Goal: Information Seeking & Learning: Learn about a topic

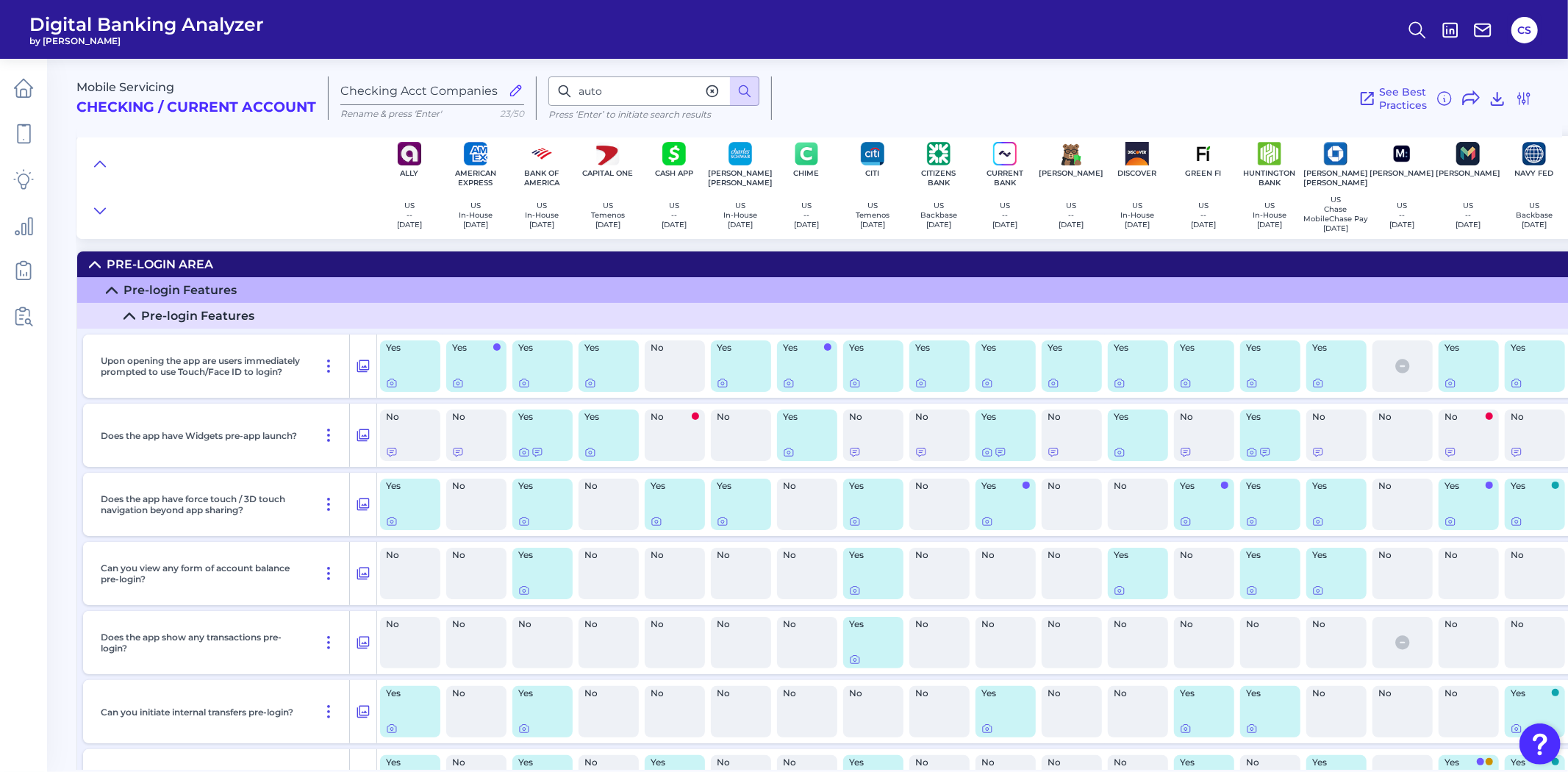
scroll to position [22081, 0]
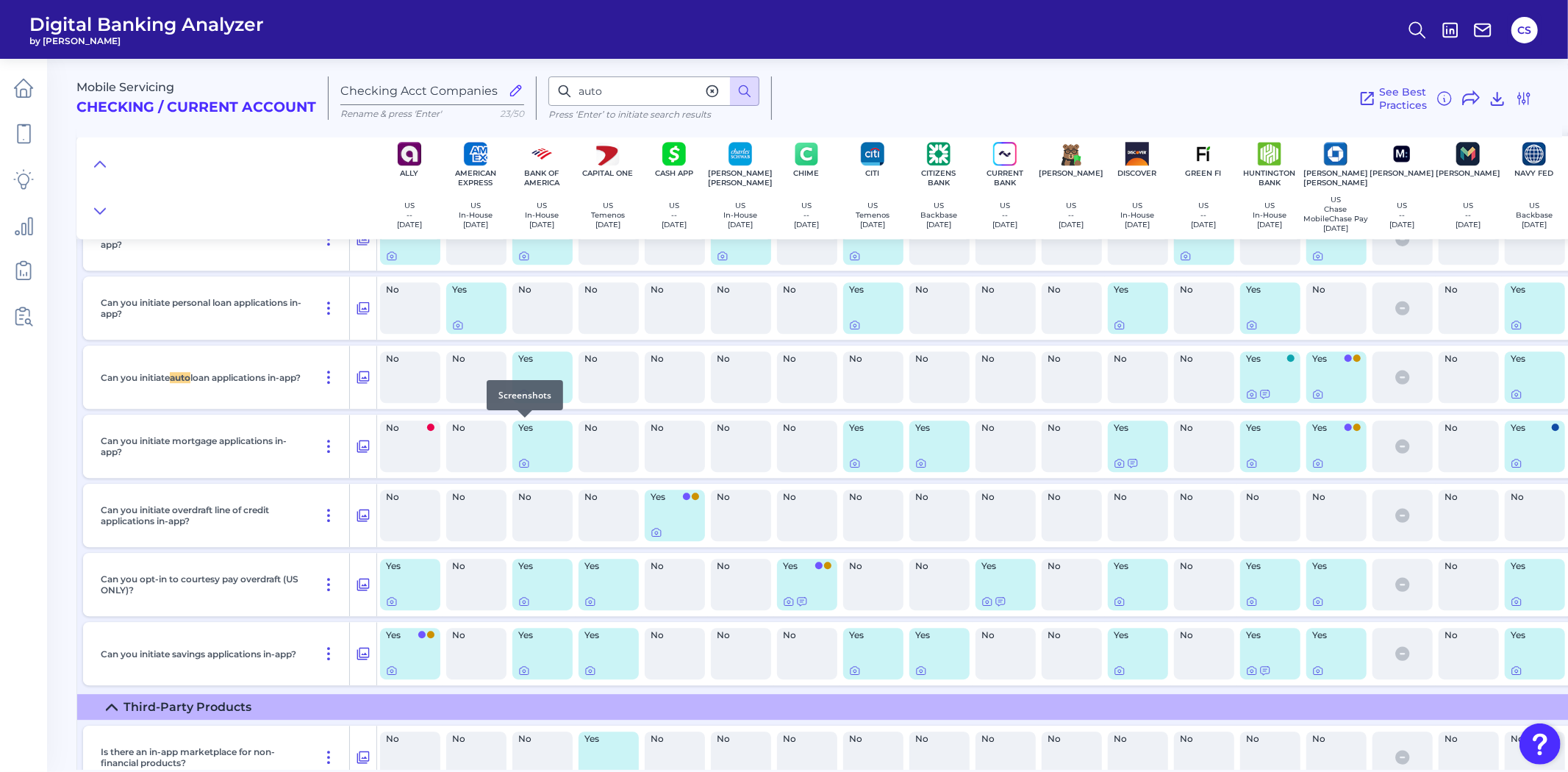
click at [523, 424] on div at bounding box center [524, 417] width 15 height 15
click at [522, 400] on icon at bounding box center [524, 394] width 12 height 12
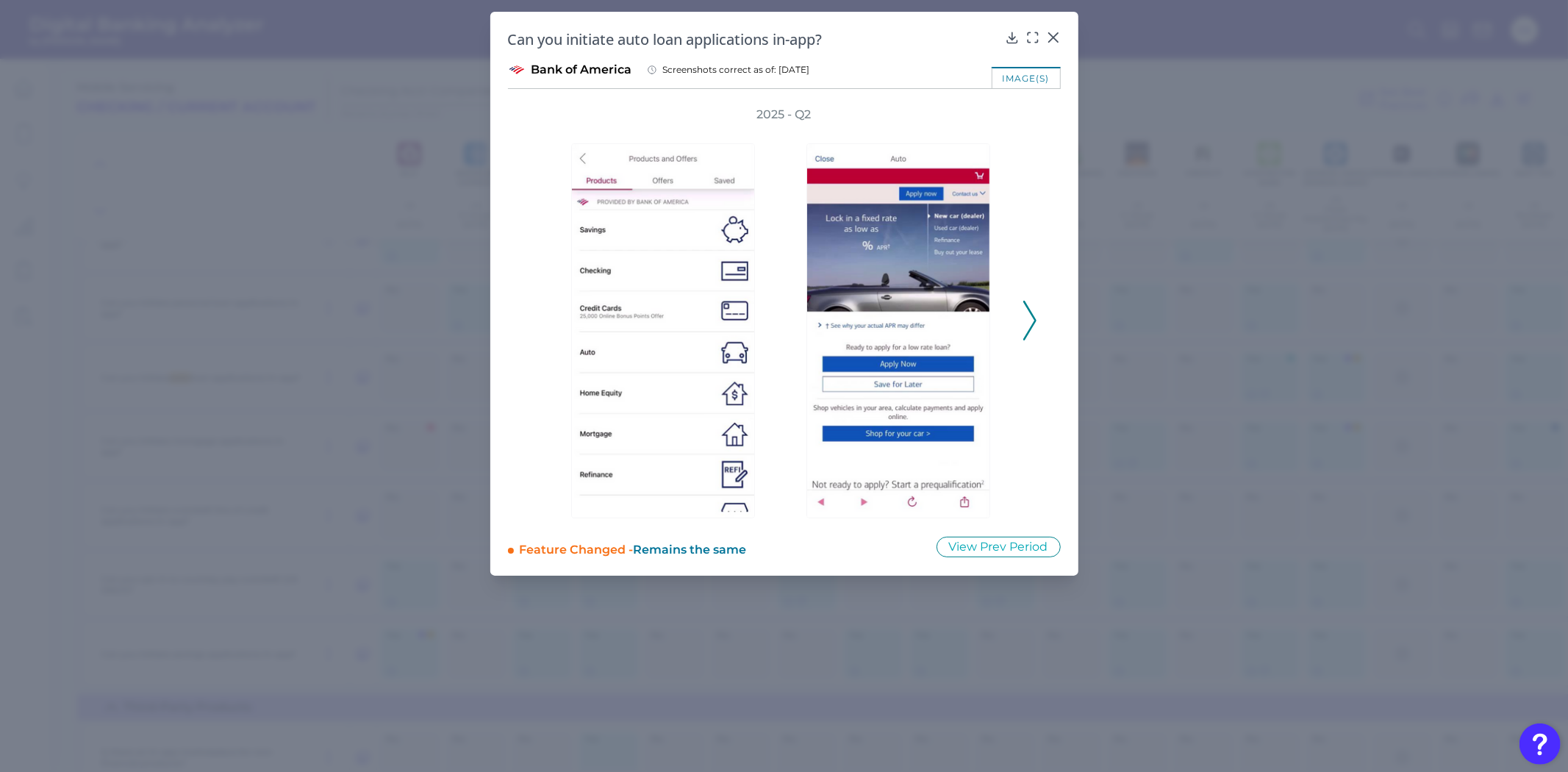
click at [1035, 334] on icon at bounding box center [1029, 320] width 13 height 40
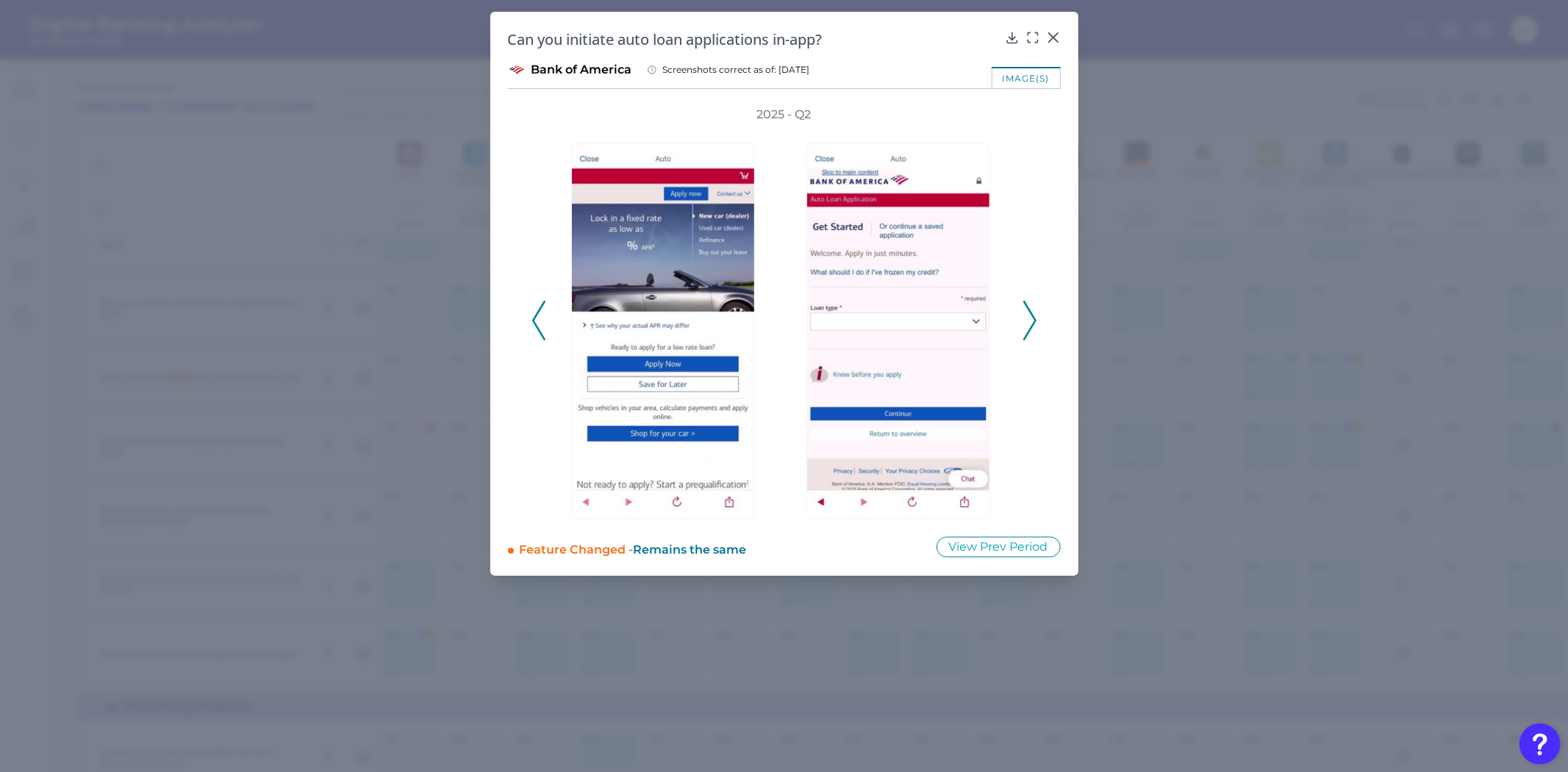
click at [1035, 334] on icon at bounding box center [1029, 320] width 13 height 40
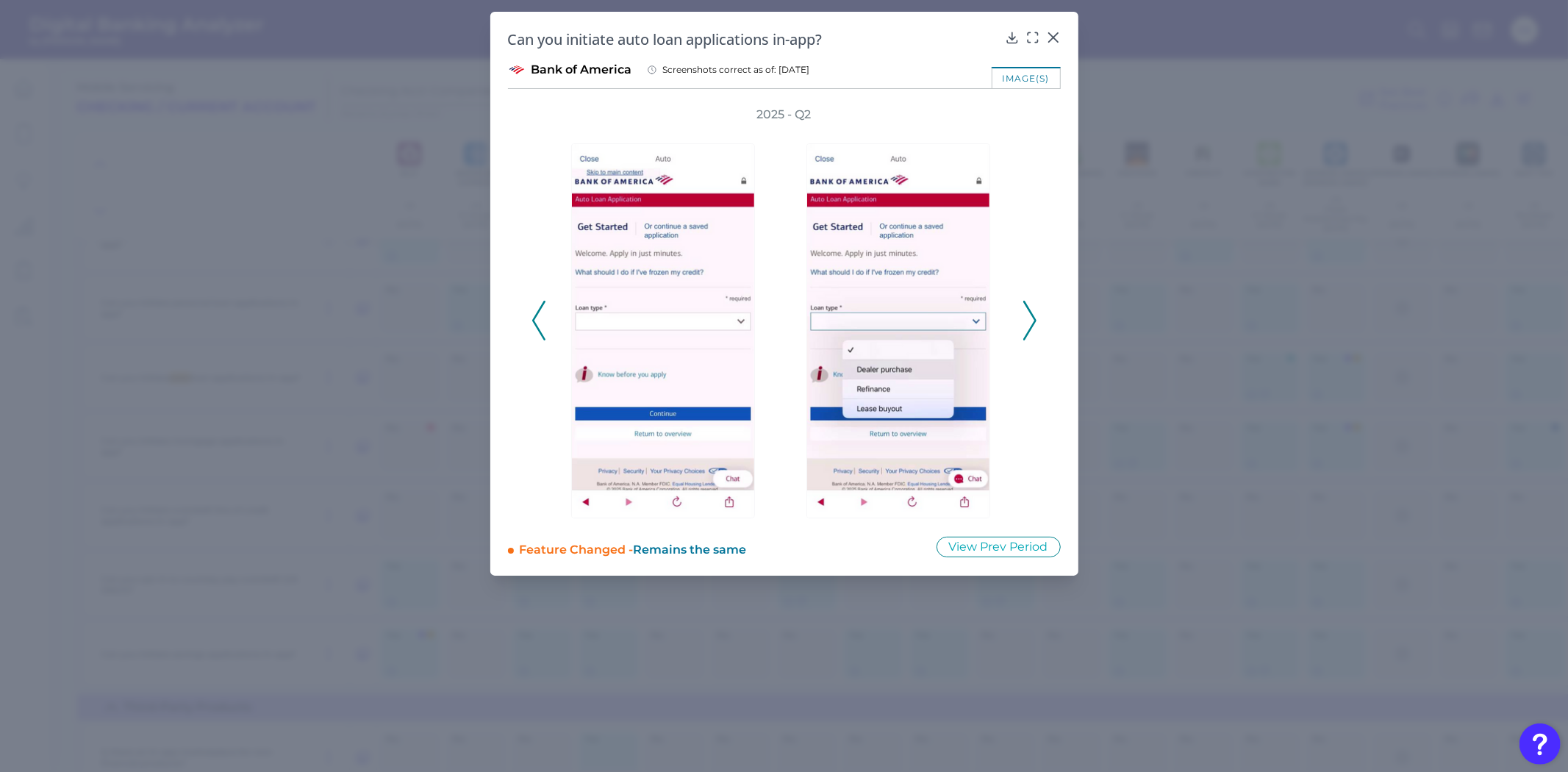
click at [1035, 334] on icon at bounding box center [1029, 320] width 13 height 40
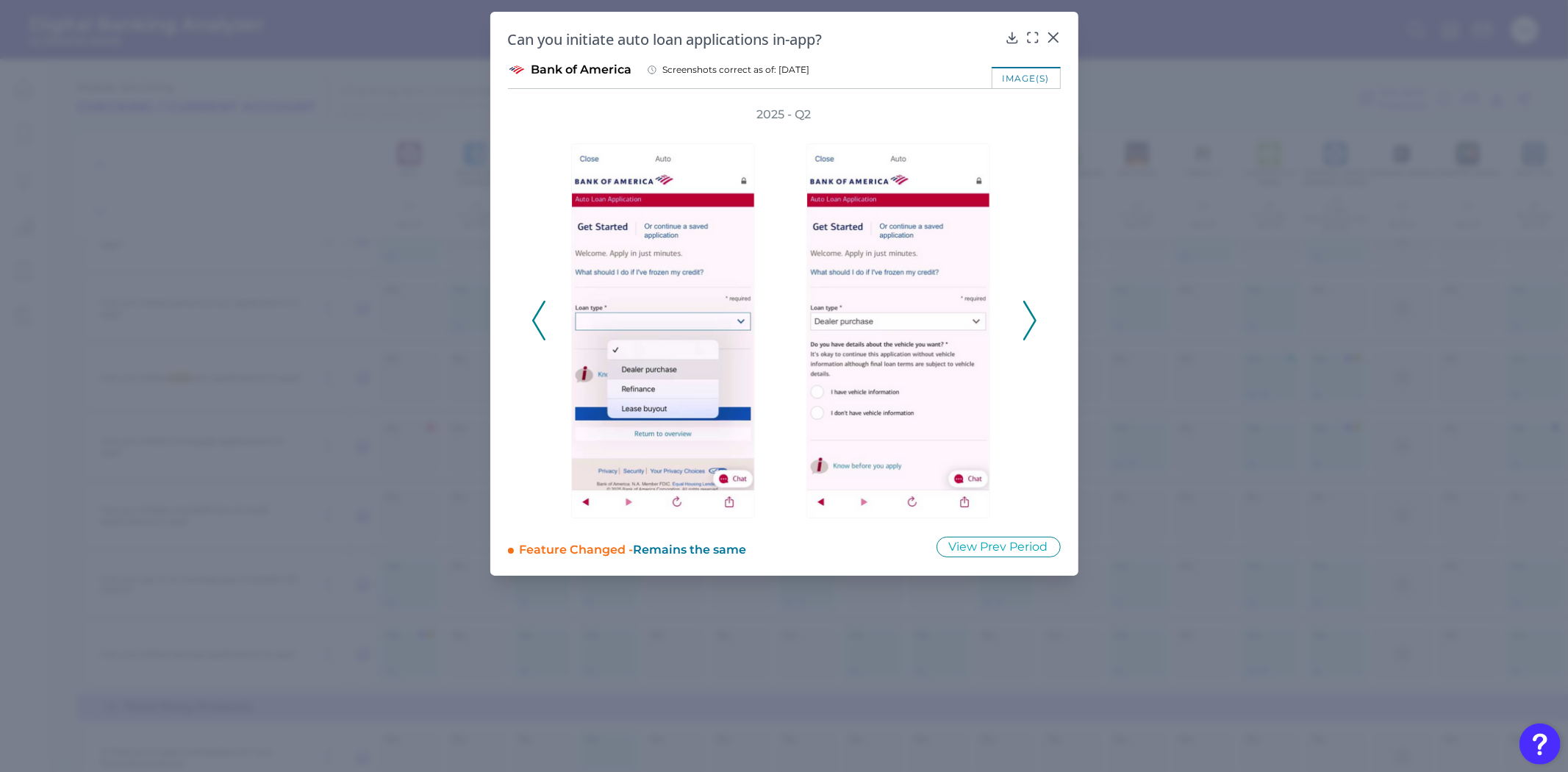
click at [1035, 334] on icon at bounding box center [1029, 320] width 13 height 40
click at [987, 540] on button "View Prev Period" at bounding box center [998, 547] width 124 height 20
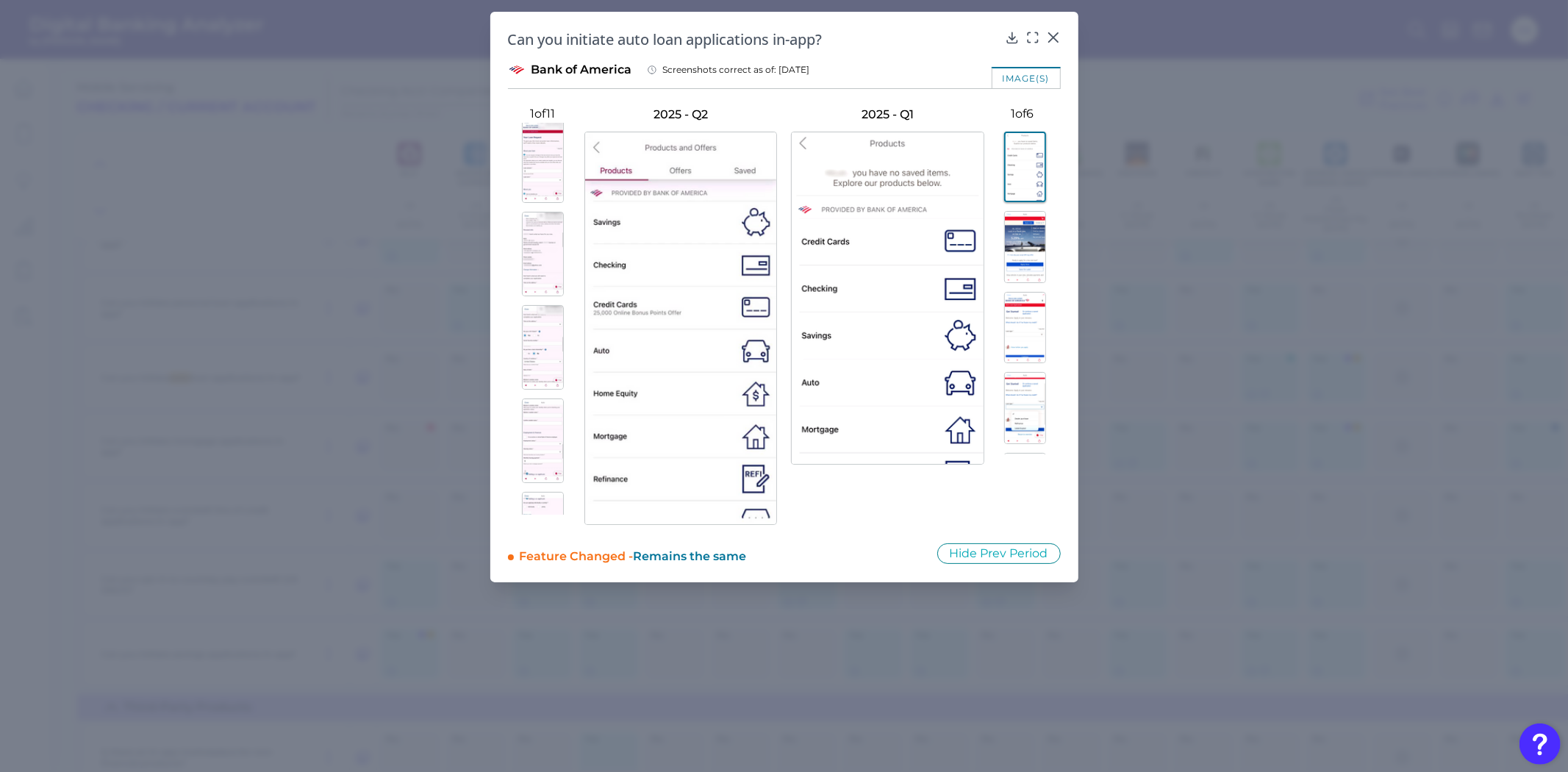
scroll to position [632, 0]
click at [542, 438] on img at bounding box center [543, 473] width 42 height 84
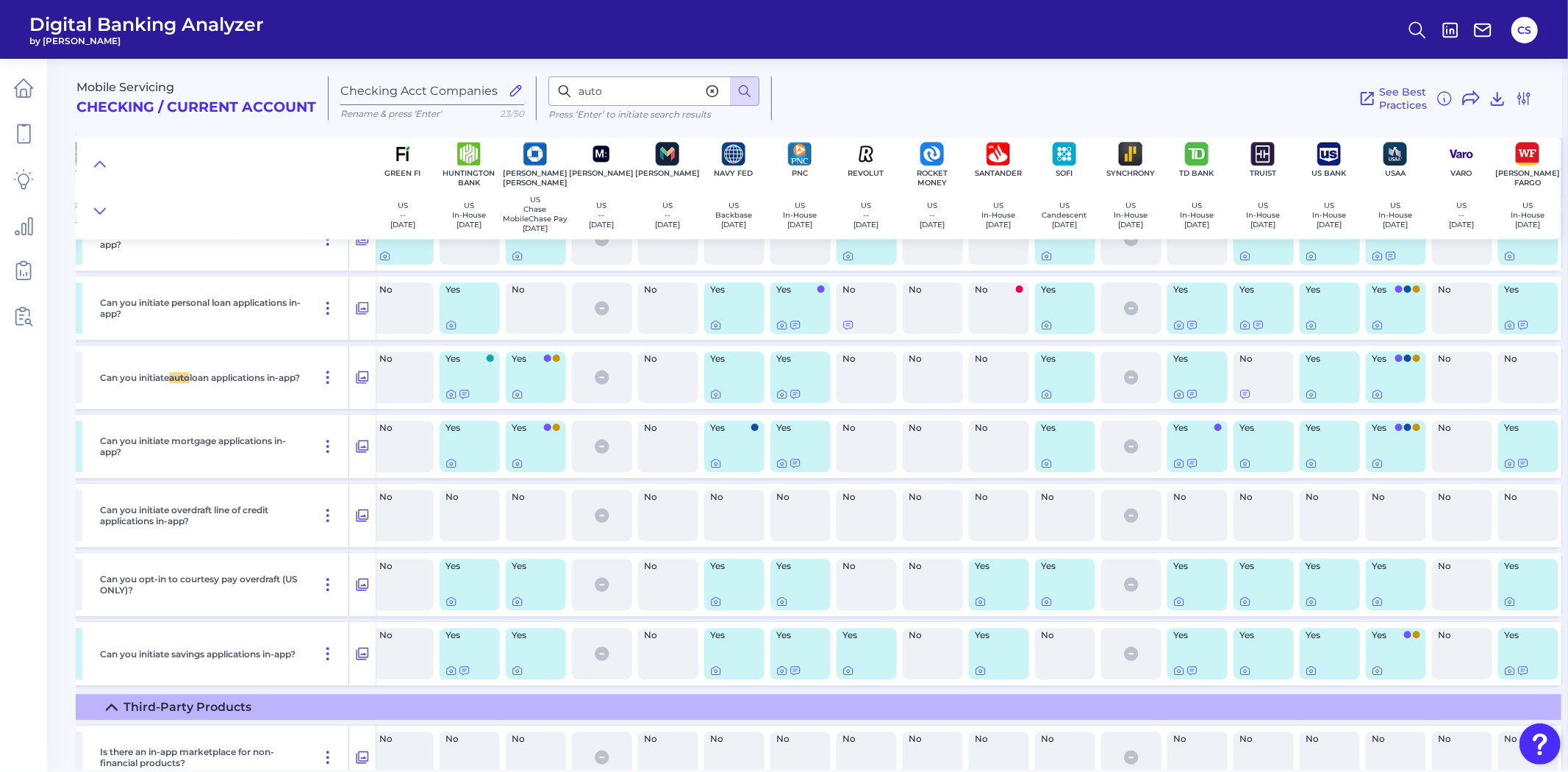
scroll to position [22081, 806]
click at [1043, 399] on icon at bounding box center [1047, 394] width 9 height 8
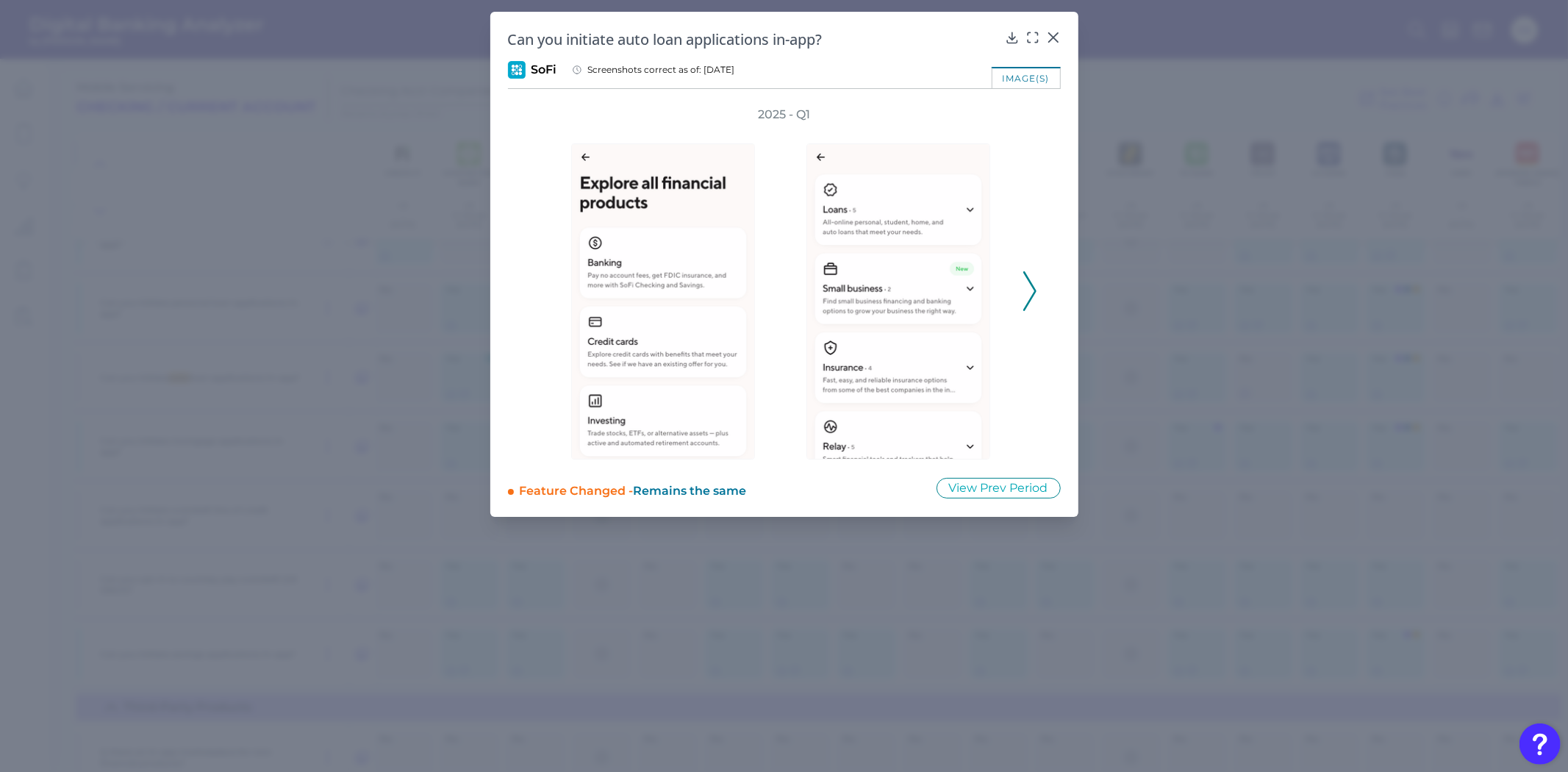
click at [1028, 291] on icon at bounding box center [1029, 291] width 13 height 40
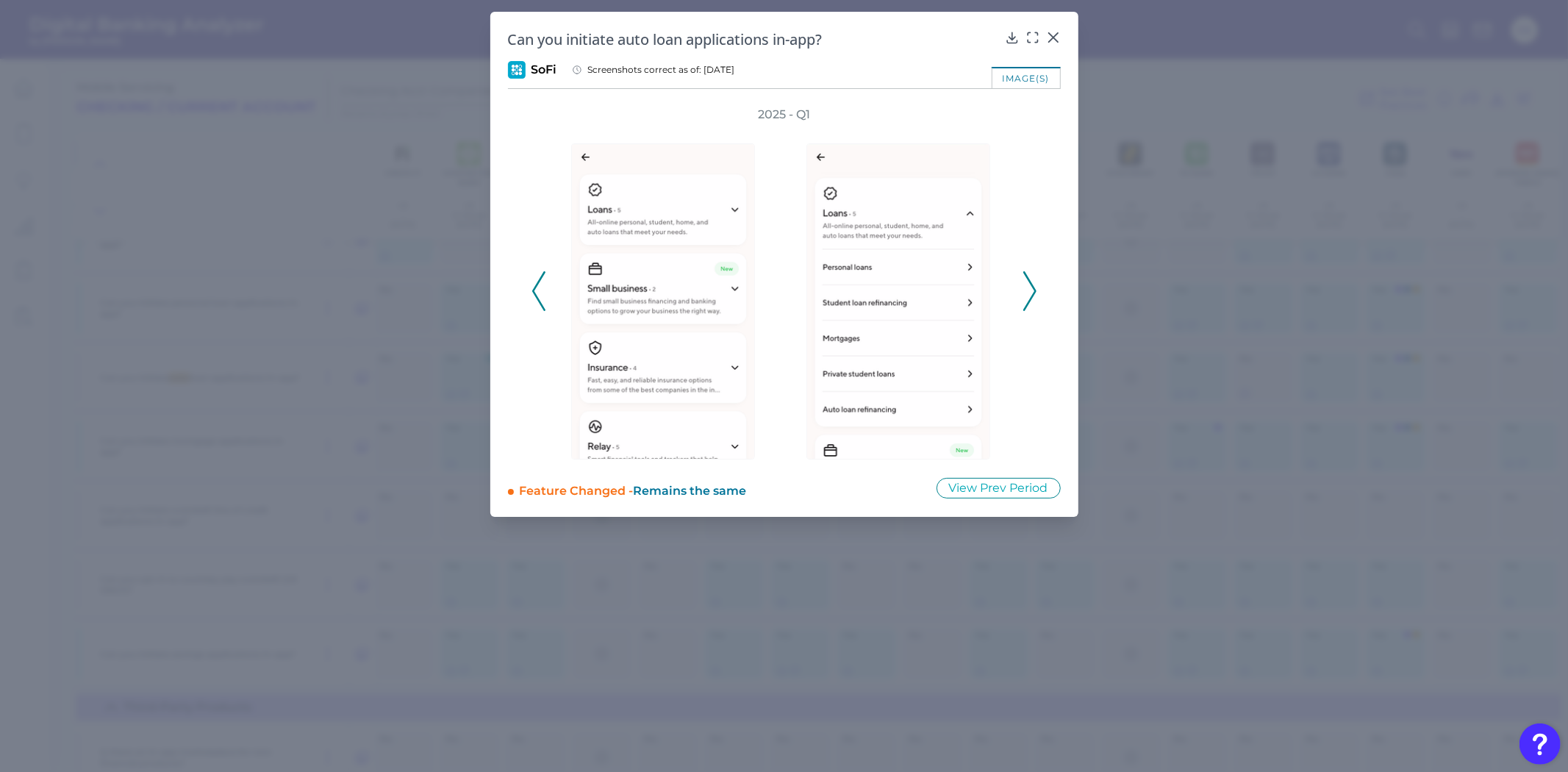
click at [1028, 291] on icon at bounding box center [1029, 291] width 13 height 40
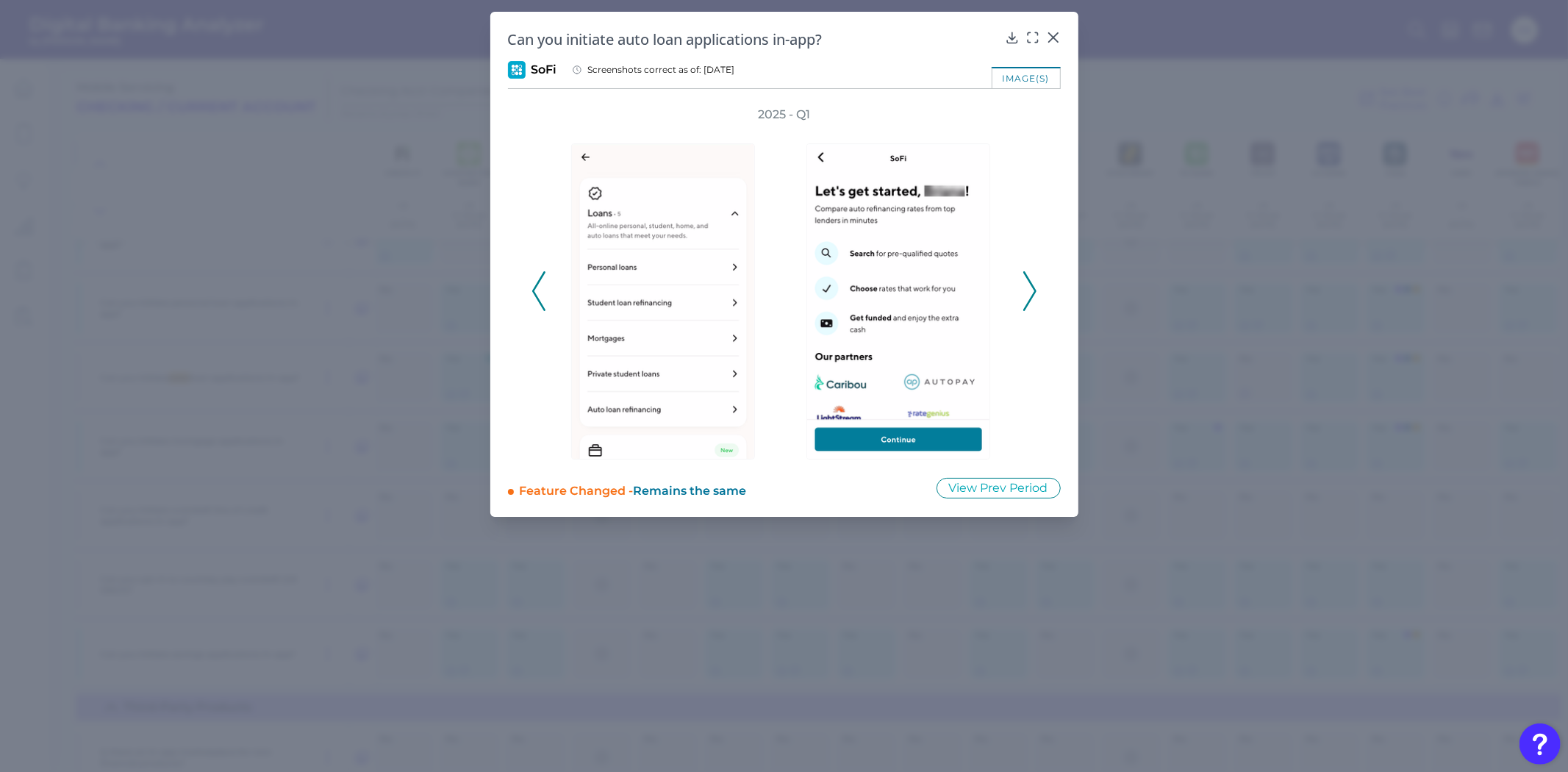
click at [1028, 294] on icon at bounding box center [1029, 291] width 13 height 40
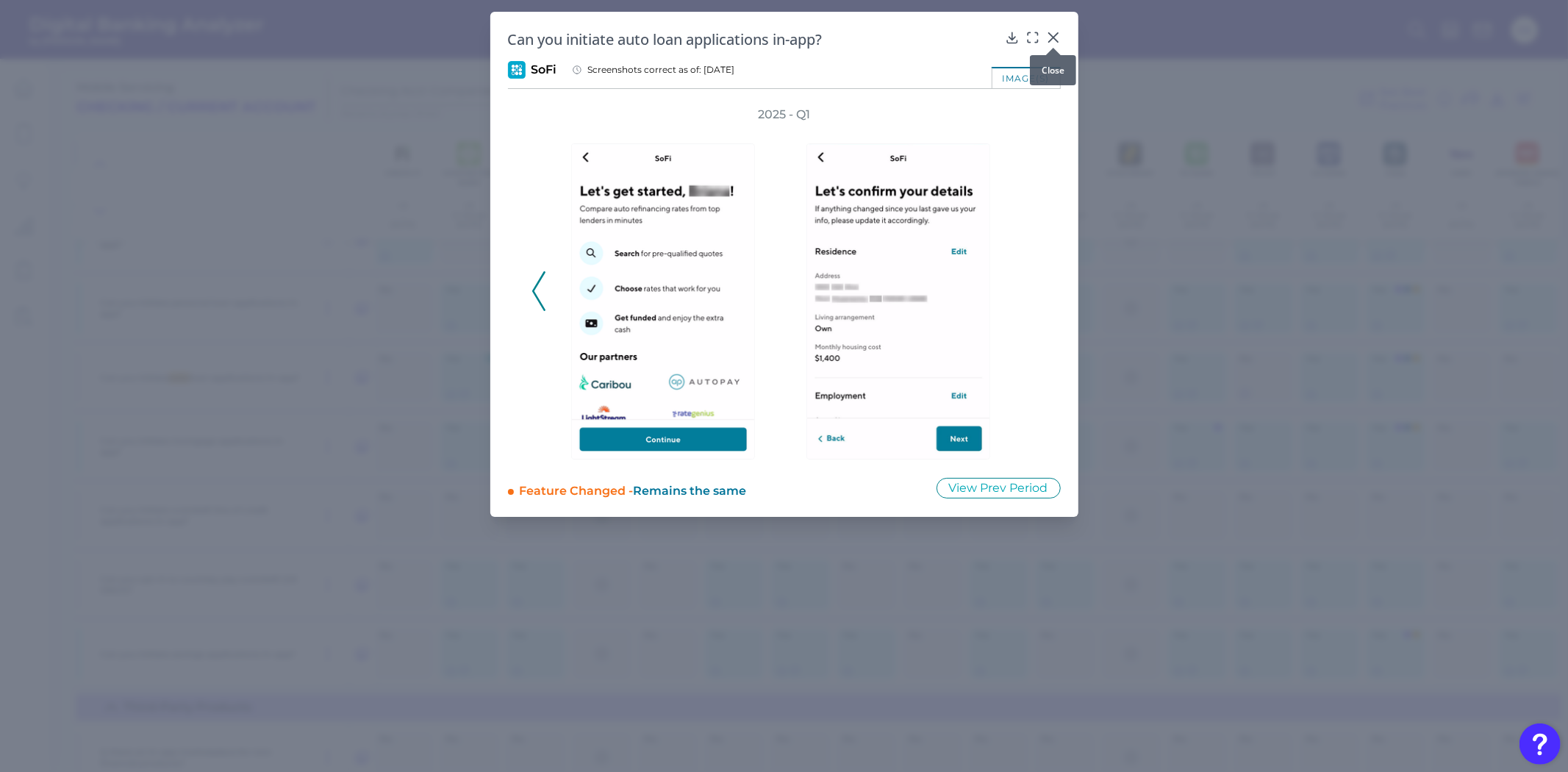
click at [1054, 34] on icon at bounding box center [1054, 38] width 15 height 15
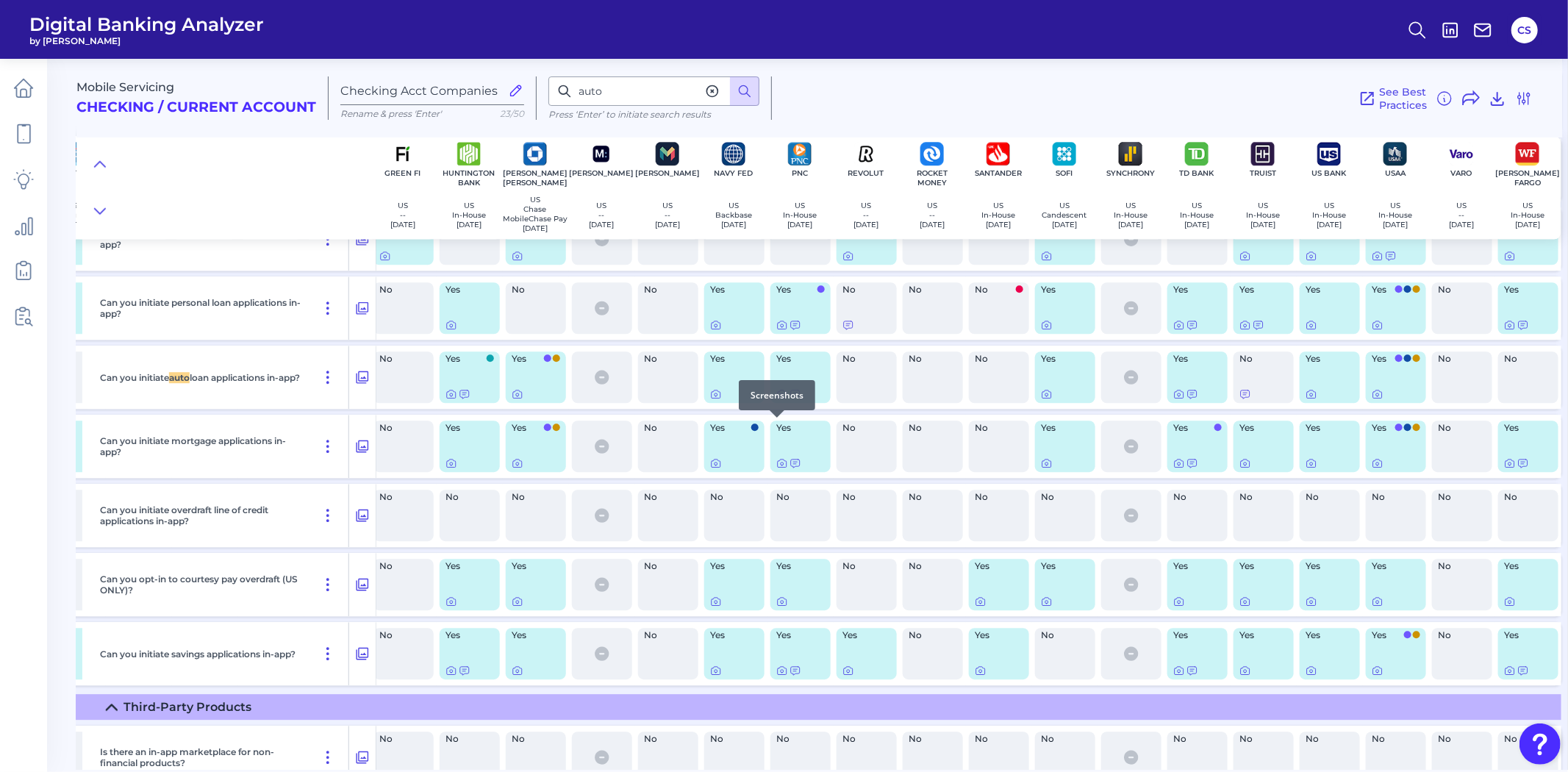
click at [779, 400] on icon at bounding box center [782, 394] width 12 height 12
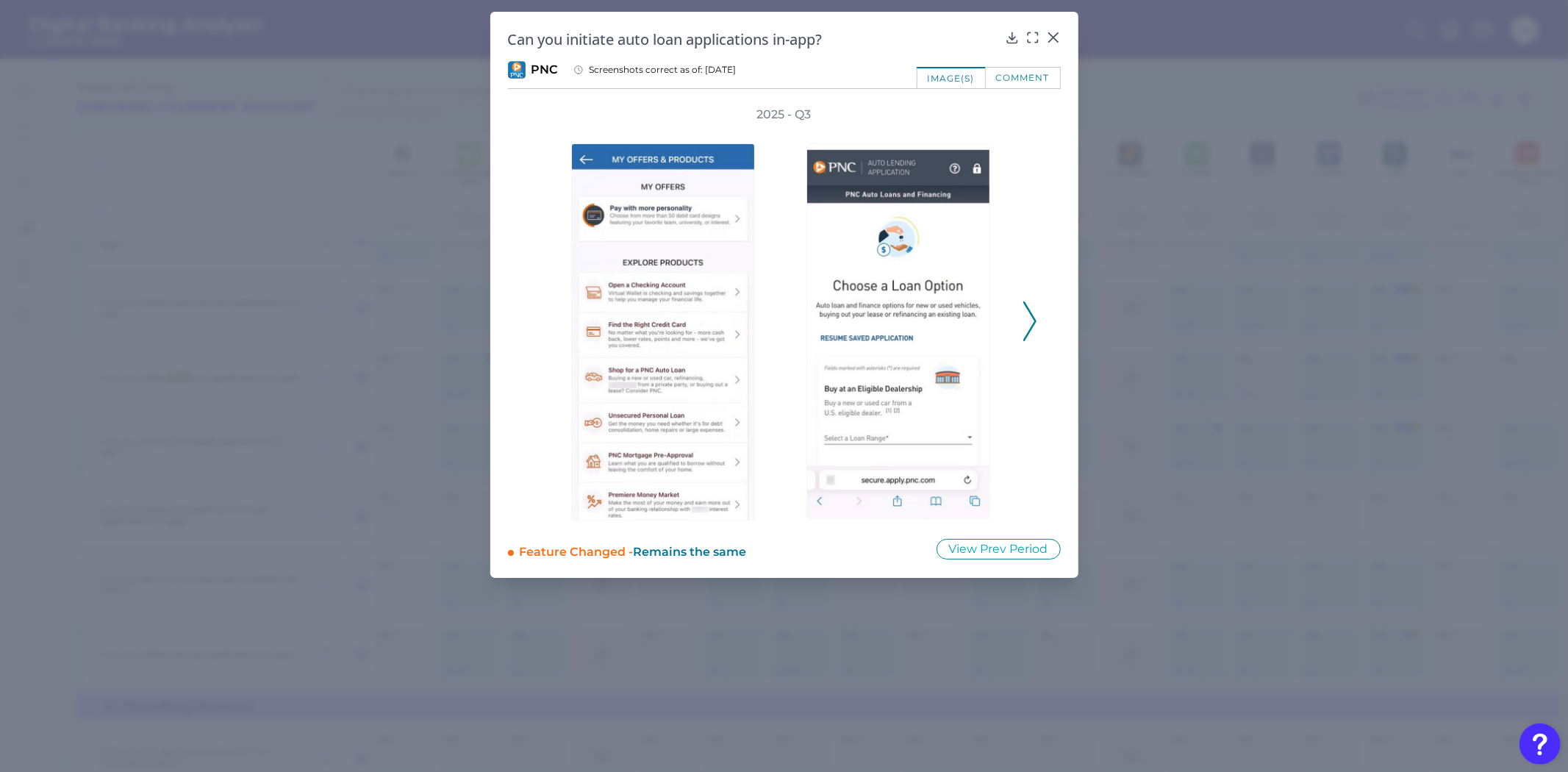
click at [1037, 314] on div "2025 - Q3" at bounding box center [784, 313] width 553 height 414
click at [1034, 325] on icon at bounding box center [1029, 321] width 13 height 40
